Goal: Task Accomplishment & Management: Use online tool/utility

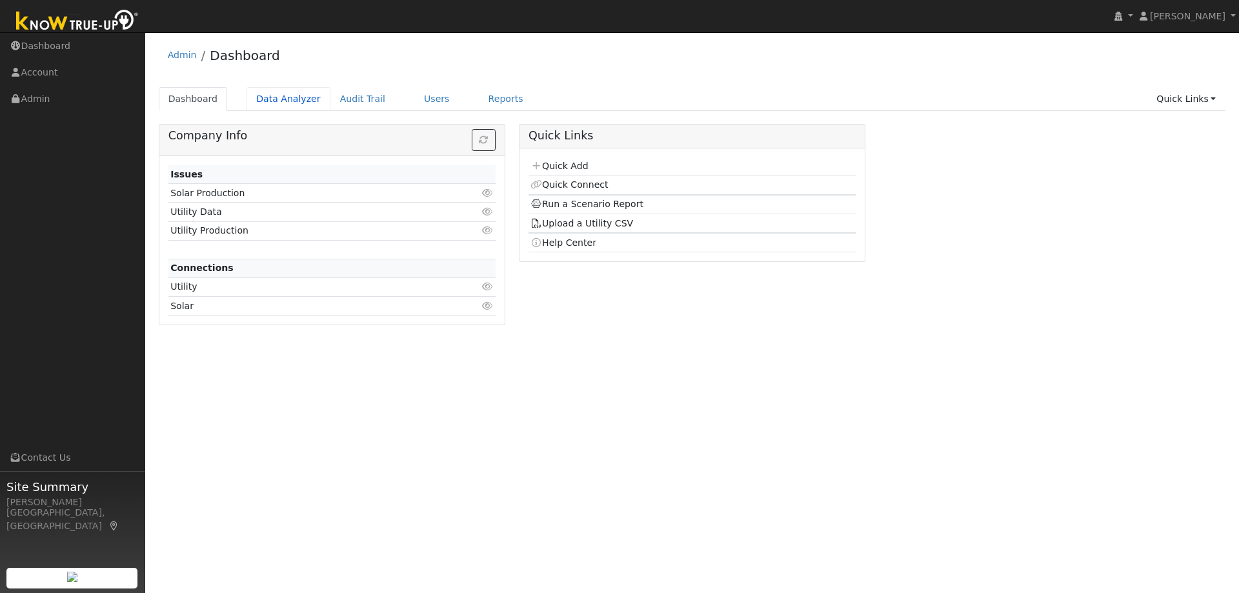
click at [276, 103] on link "Data Analyzer" at bounding box center [289, 99] width 84 height 24
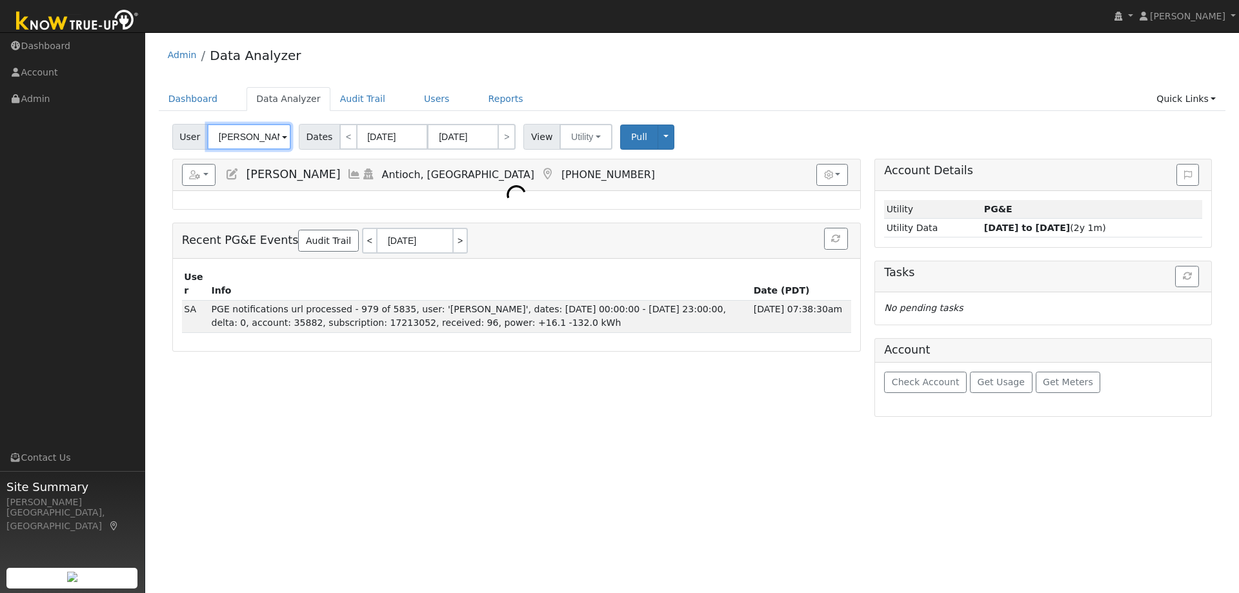
click at [242, 141] on input "[PERSON_NAME]" at bounding box center [249, 137] width 84 height 26
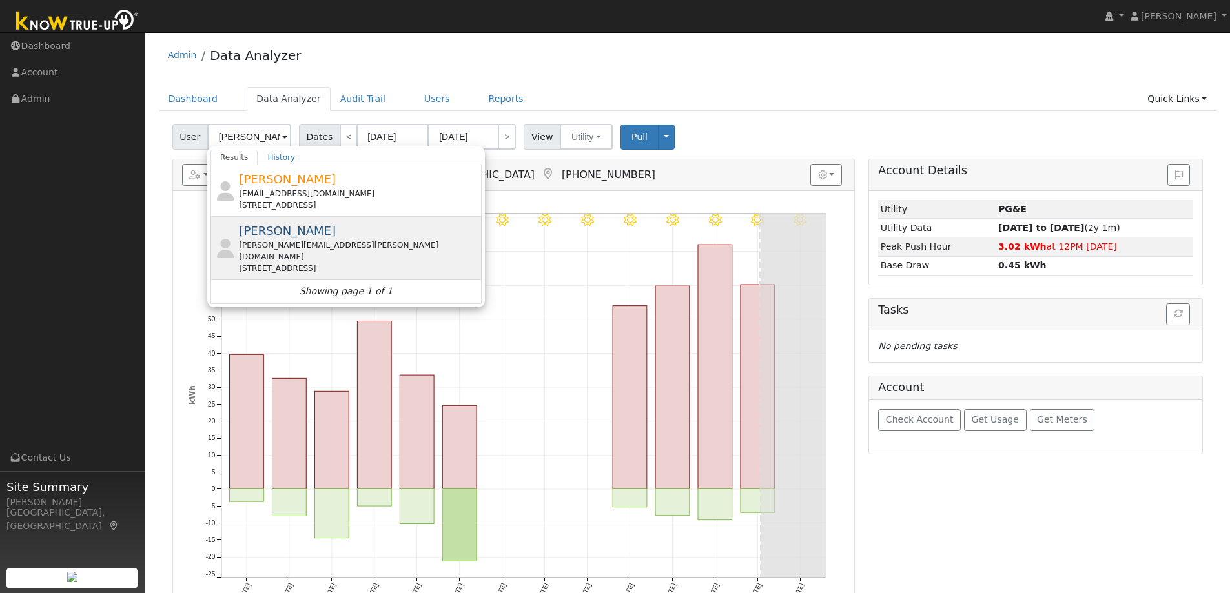
click at [286, 233] on div "[PERSON_NAME] [PERSON_NAME][EMAIL_ADDRESS][PERSON_NAME][DOMAIN_NAME] [STREET_AD…" at bounding box center [358, 248] width 239 height 52
type input "[PERSON_NAME]"
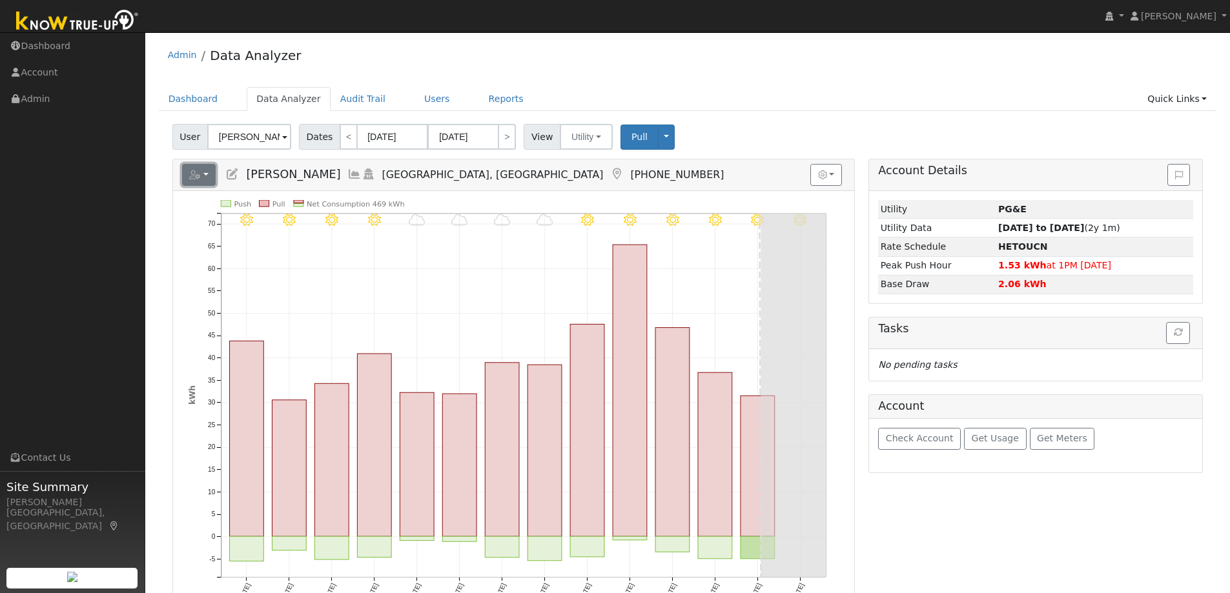
click at [216, 167] on button "button" at bounding box center [199, 175] width 34 height 22
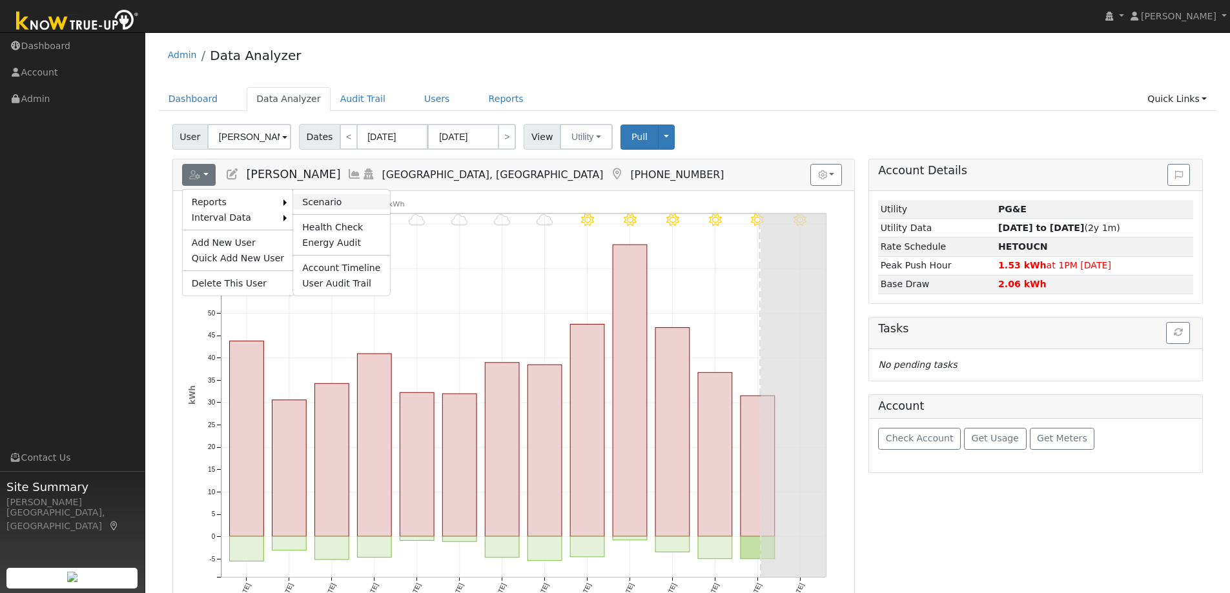
click at [310, 199] on link "Scenario" at bounding box center [341, 201] width 96 height 15
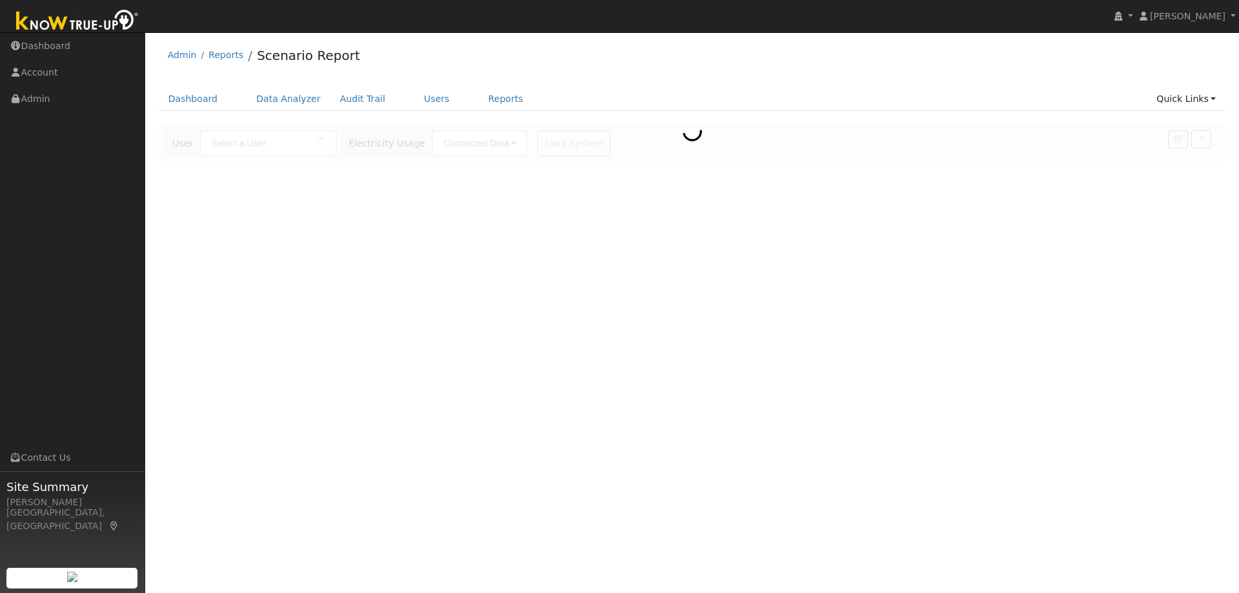
type input "[PERSON_NAME]"
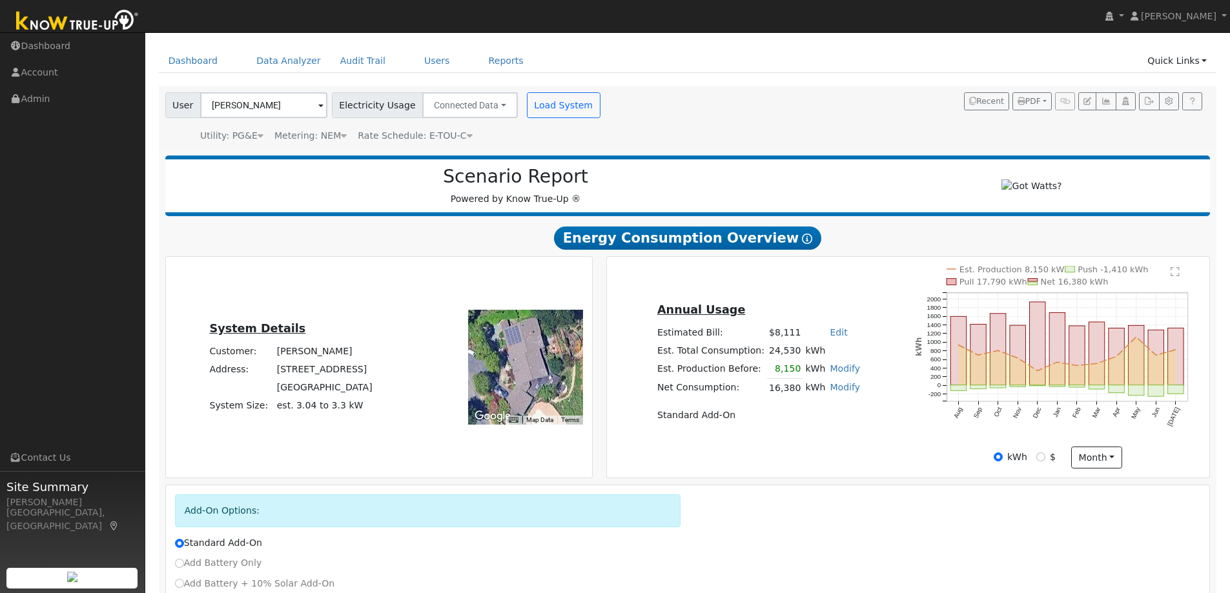
scroll to position [65, 0]
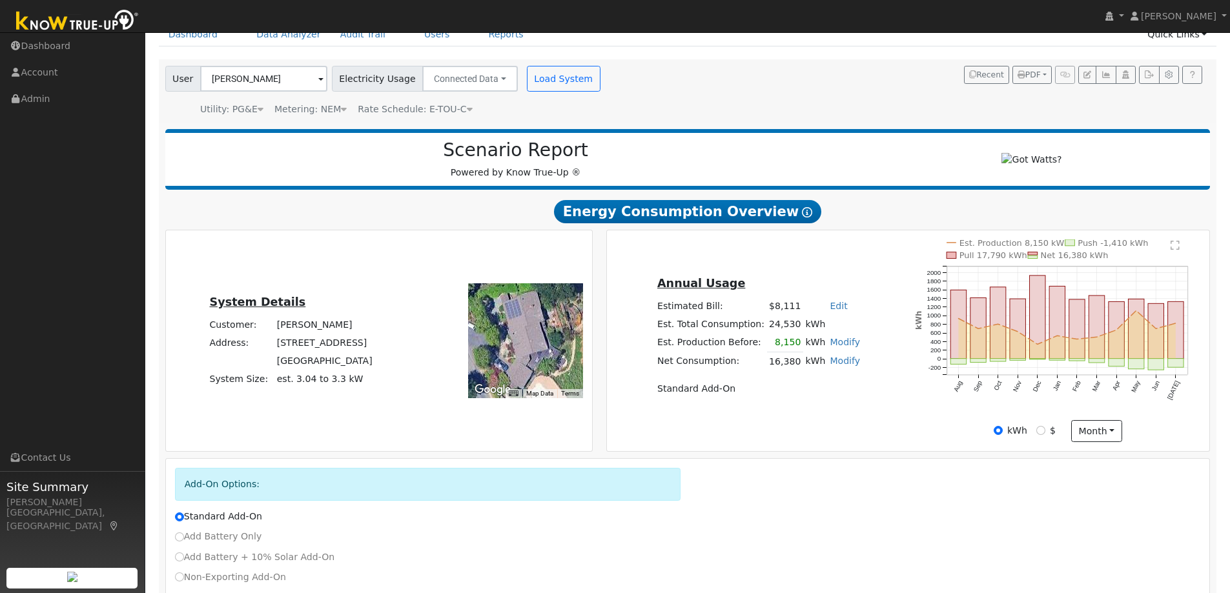
click at [838, 366] on link "Modify" at bounding box center [844, 361] width 30 height 10
click at [829, 258] on div "Annual Usage Estimated Bill: $8,111 Edit Estimated Bill $ Annual Est. Total Con…" at bounding box center [908, 340] width 598 height 203
click at [1173, 248] on text "" at bounding box center [1174, 245] width 9 height 10
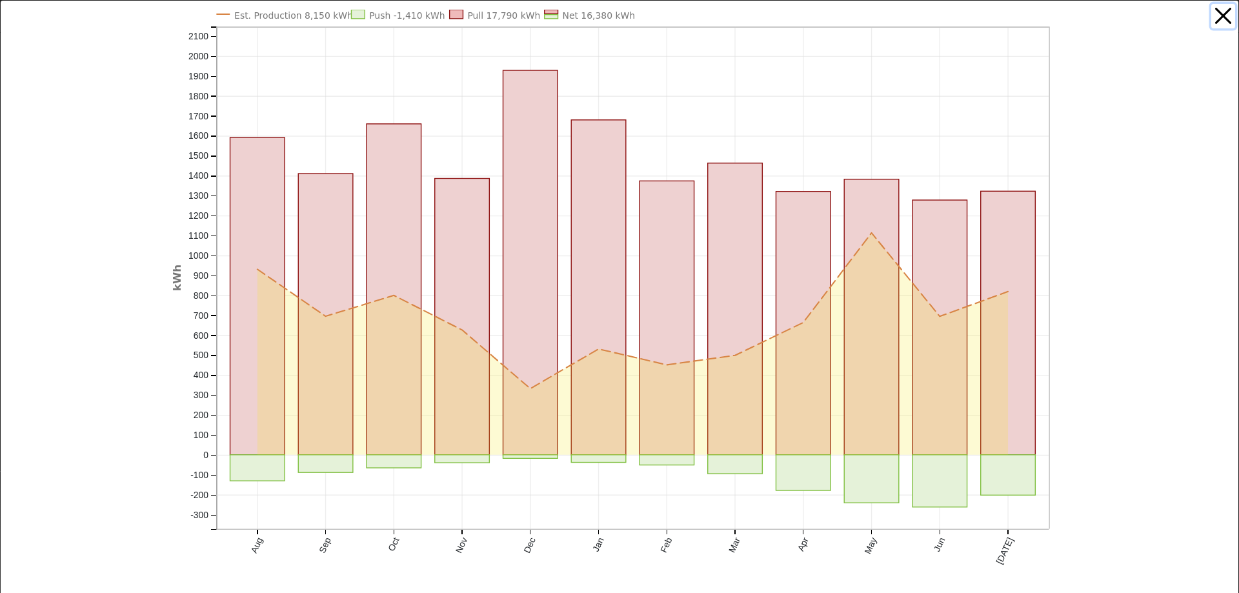
drag, startPoint x: 1212, startPoint y: 19, endPoint x: 1181, endPoint y: 29, distance: 32.7
click at [1212, 19] on button "button" at bounding box center [1224, 16] width 25 height 25
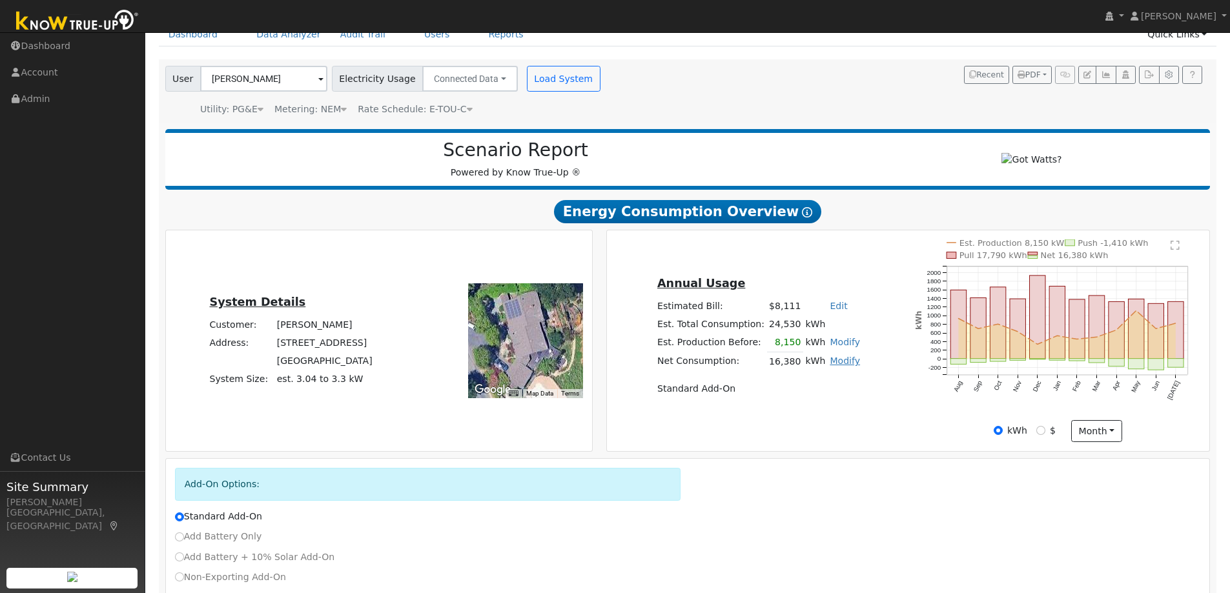
click at [829, 363] on link "Modify" at bounding box center [844, 361] width 30 height 10
click at [785, 418] on link "Remove Existing Solar System" at bounding box center [769, 410] width 157 height 18
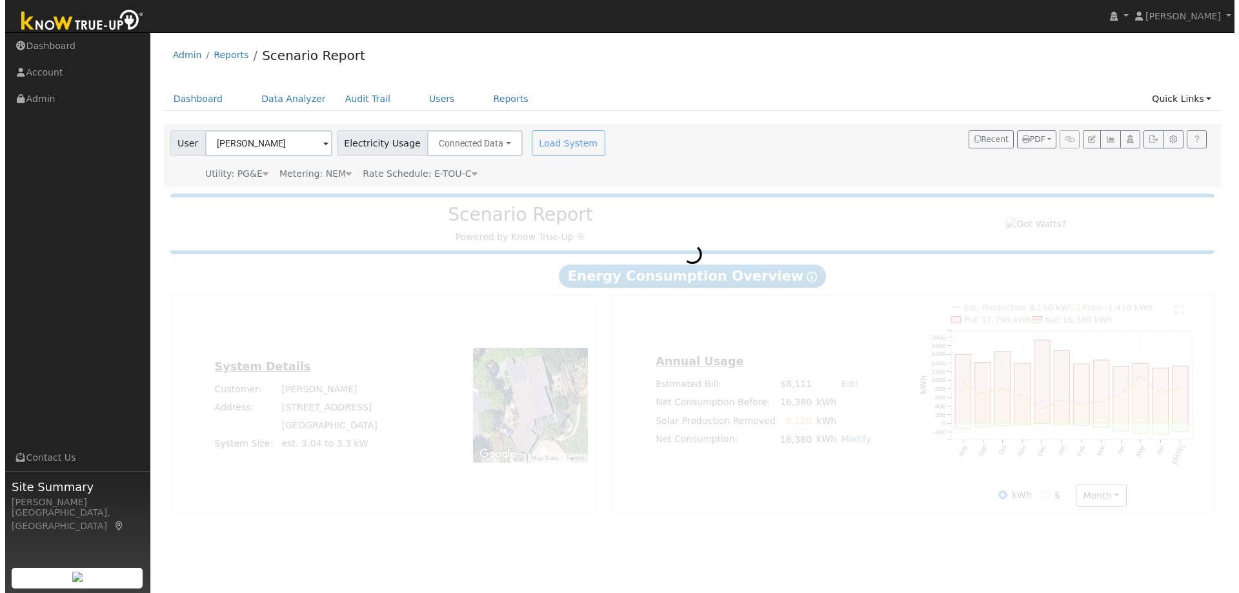
scroll to position [0, 0]
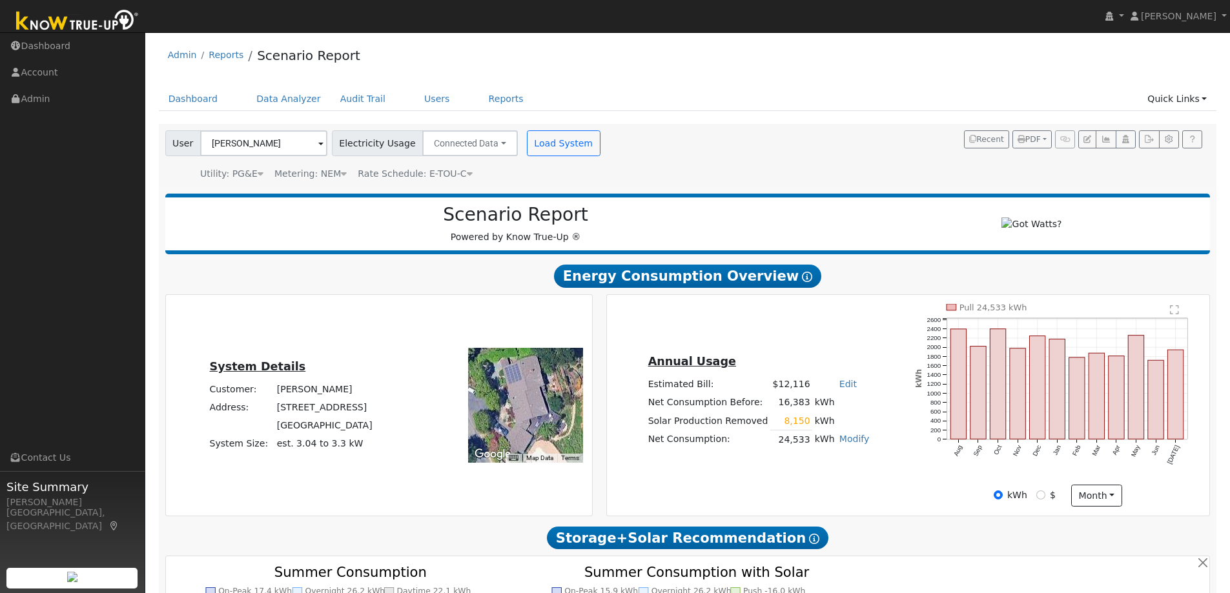
click at [1172, 314] on text "" at bounding box center [1174, 310] width 9 height 10
